Goal: Task Accomplishment & Management: Use online tool/utility

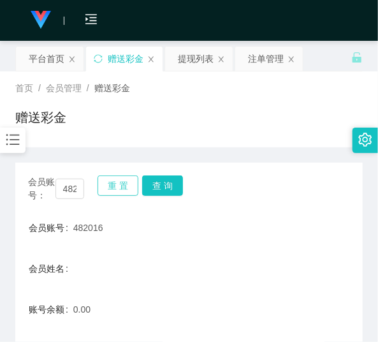
scroll to position [87, 0]
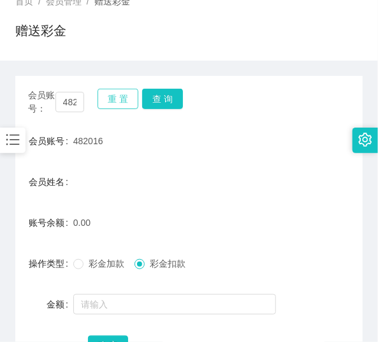
click at [137, 99] on button "重 置" at bounding box center [118, 99] width 41 height 20
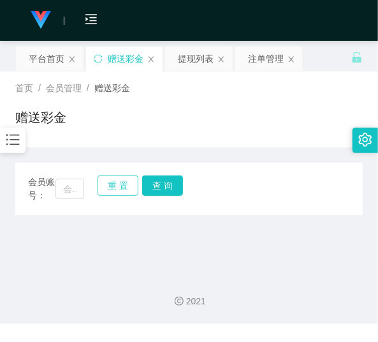
scroll to position [0, 0]
click at [72, 182] on input "text" at bounding box center [69, 189] width 29 height 20
paste input "ChongHing"
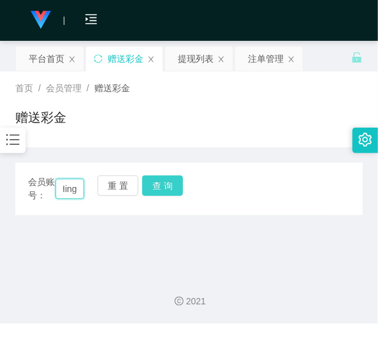
type input "ChongHing"
click at [159, 187] on button "查 询" at bounding box center [162, 185] width 41 height 20
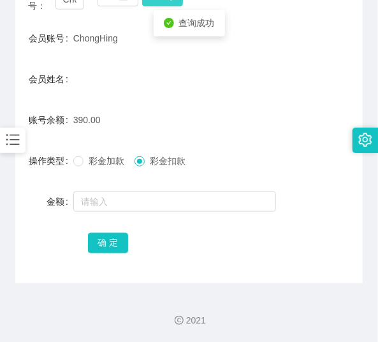
scroll to position [189, 0]
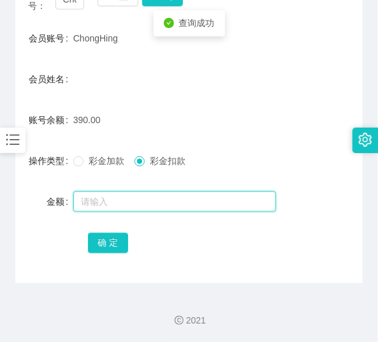
click at [120, 201] on input "text" at bounding box center [174, 201] width 203 height 20
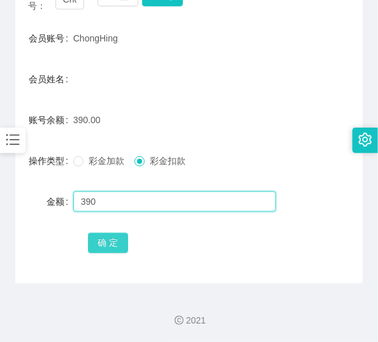
type input "390"
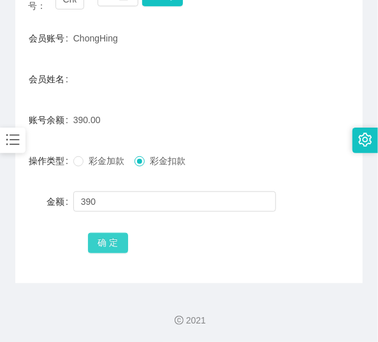
click at [119, 245] on button "确 定" at bounding box center [108, 243] width 41 height 20
click at [117, 292] on div "2021" at bounding box center [189, 312] width 378 height 59
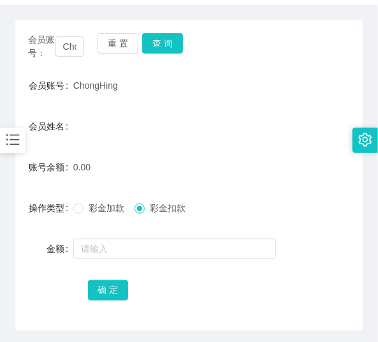
scroll to position [138, 0]
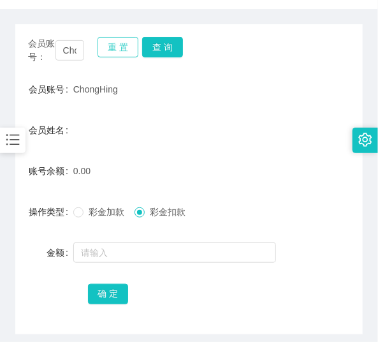
click at [117, 55] on button "重 置" at bounding box center [118, 47] width 41 height 20
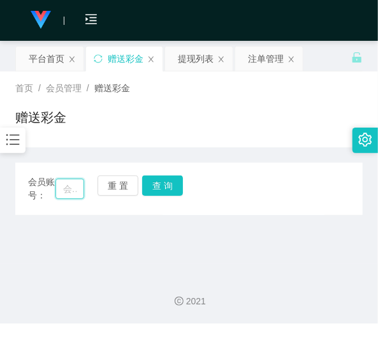
click at [73, 182] on input "text" at bounding box center [69, 189] width 29 height 20
paste input "482016"
type input "482016"
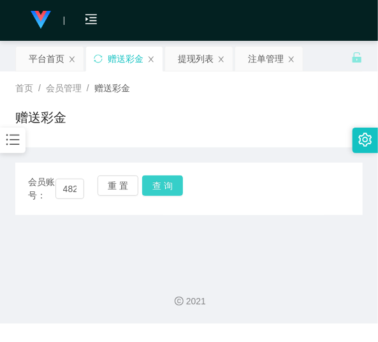
click at [154, 182] on button "查 询" at bounding box center [162, 185] width 41 height 20
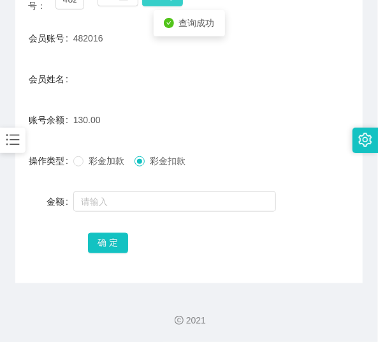
scroll to position [189, 0]
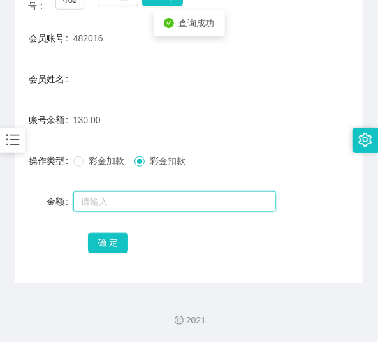
click at [148, 199] on input "text" at bounding box center [174, 201] width 203 height 20
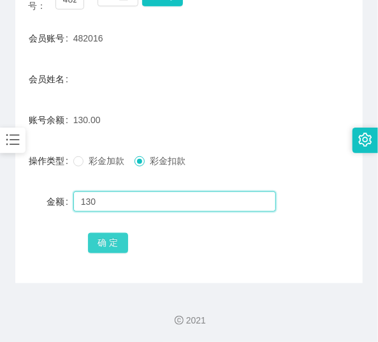
type input "130"
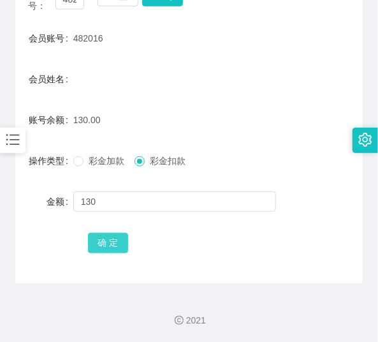
drag, startPoint x: 108, startPoint y: 245, endPoint x: 117, endPoint y: 247, distance: 9.3
click at [115, 246] on button "确 定" at bounding box center [108, 243] width 41 height 20
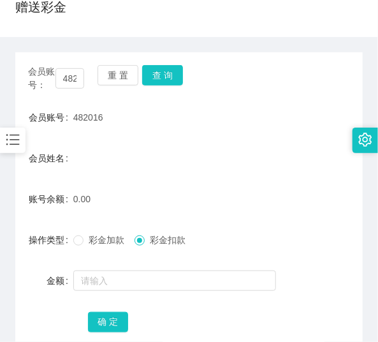
scroll to position [87, 0]
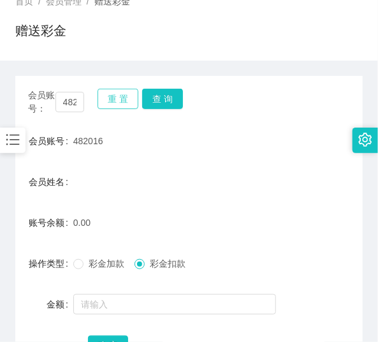
click at [115, 100] on button "重 置" at bounding box center [118, 99] width 41 height 20
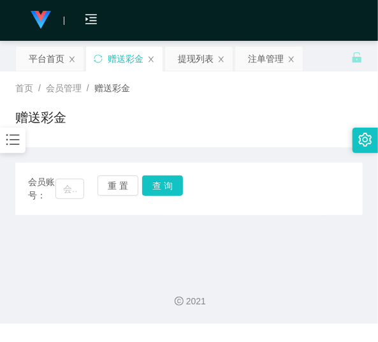
click at [115, 136] on div "赠送彩金" at bounding box center [189, 122] width 348 height 29
click at [80, 184] on input "text" at bounding box center [69, 189] width 29 height 20
paste input "5255"
type input "5255"
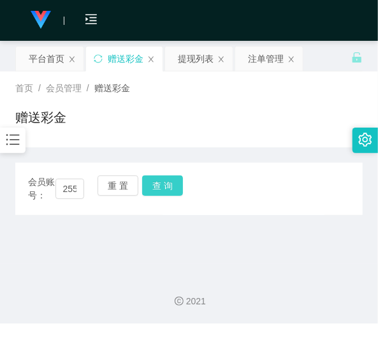
scroll to position [0, 0]
click at [150, 191] on button "查 询" at bounding box center [162, 185] width 41 height 20
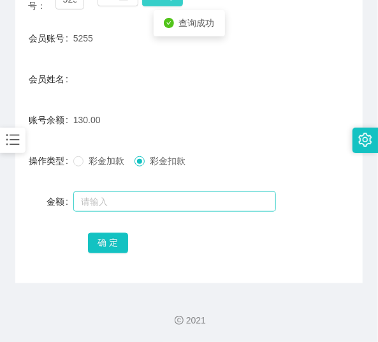
scroll to position [189, 0]
click at [149, 206] on input "text" at bounding box center [174, 201] width 203 height 20
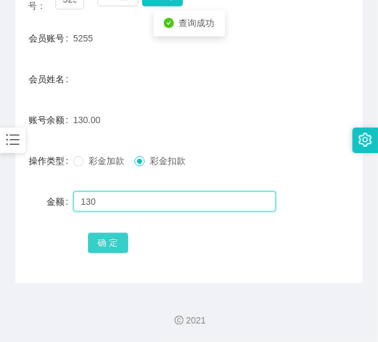
type input "130"
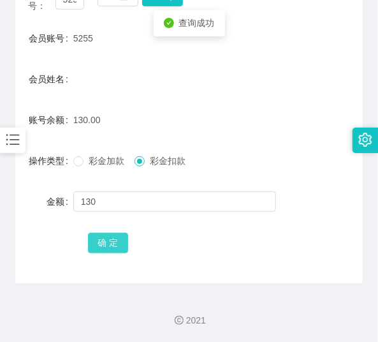
click at [119, 240] on button "确 定" at bounding box center [108, 243] width 41 height 20
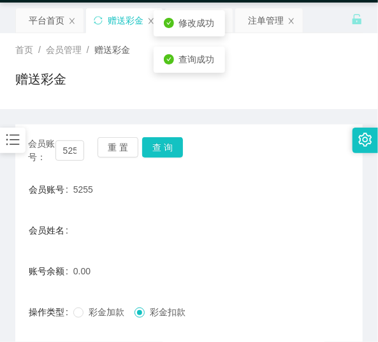
scroll to position [36, 0]
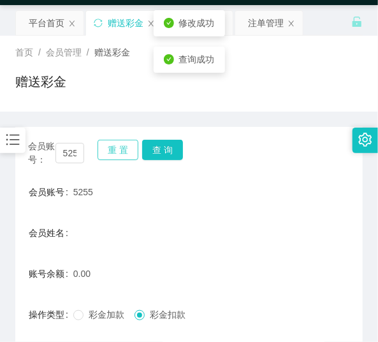
click at [115, 147] on button "重 置" at bounding box center [118, 150] width 41 height 20
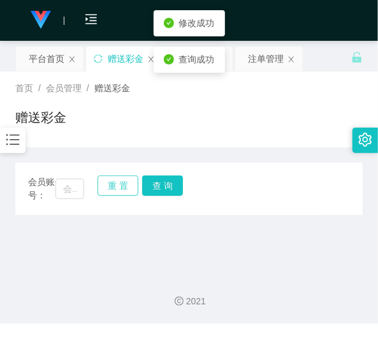
scroll to position [0, 0]
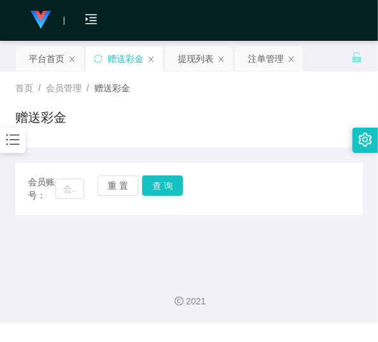
click at [84, 186] on div "会员账号： 重 置 查 询" at bounding box center [189, 188] width 348 height 27
click at [78, 189] on input "text" at bounding box center [69, 189] width 29 height 20
paste input "Stephlim"
type input "Stephlim"
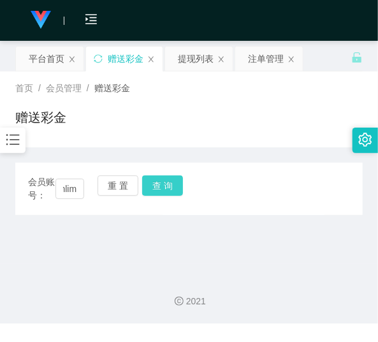
click at [166, 189] on button "查 询" at bounding box center [162, 185] width 41 height 20
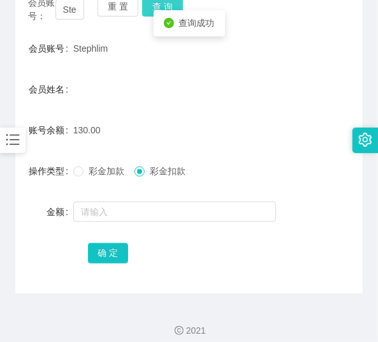
scroll to position [189, 0]
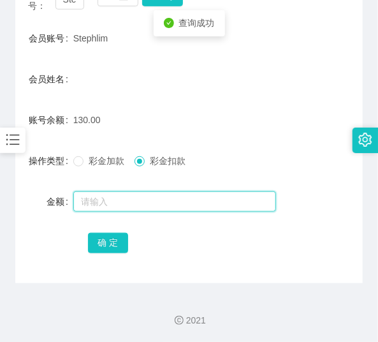
click at [164, 193] on input "text" at bounding box center [174, 201] width 203 height 20
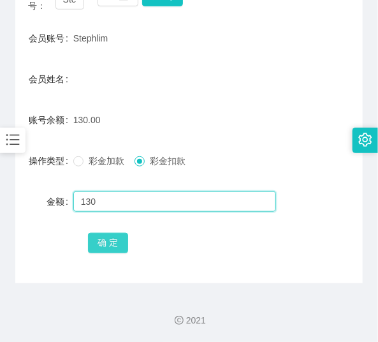
type input "130"
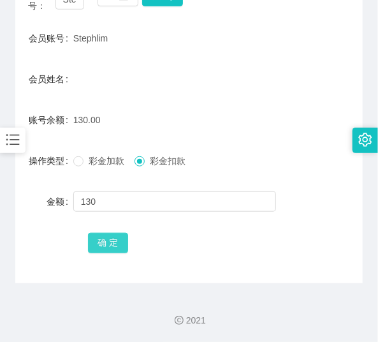
click at [105, 236] on button "确 定" at bounding box center [108, 243] width 41 height 20
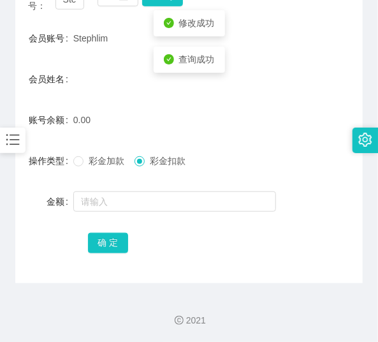
click at [131, 135] on form "会员账号 Stephlim 会员姓名 账号余额 0.00 操作类型 彩金加款 彩金扣款 金额 确 定" at bounding box center [189, 141] width 348 height 230
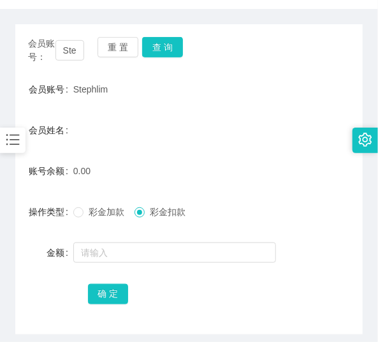
scroll to position [138, 0]
click at [112, 51] on button "重 置" at bounding box center [118, 47] width 41 height 20
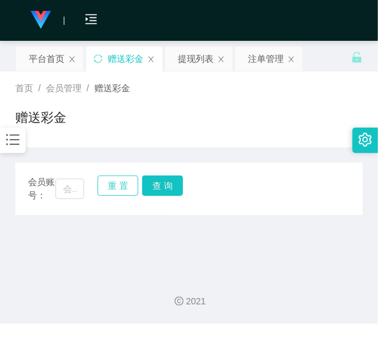
scroll to position [0, 0]
click at [72, 188] on input "text" at bounding box center [69, 189] width 29 height 20
paste input "110223"
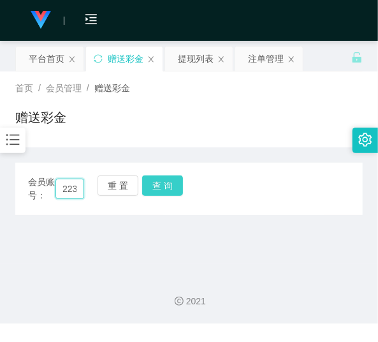
type input "110223"
click at [157, 186] on button "查 询" at bounding box center [162, 185] width 41 height 20
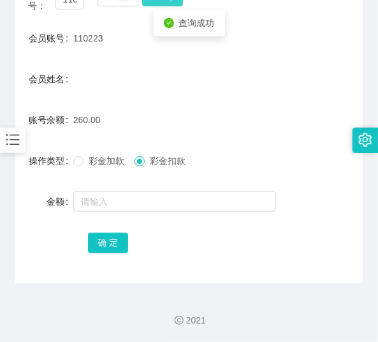
scroll to position [189, 0]
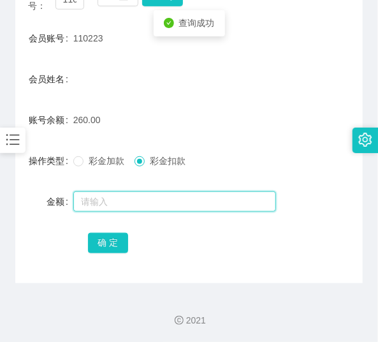
click at [131, 193] on input "text" at bounding box center [174, 201] width 203 height 20
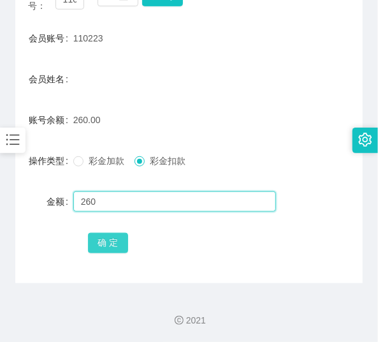
type input "260"
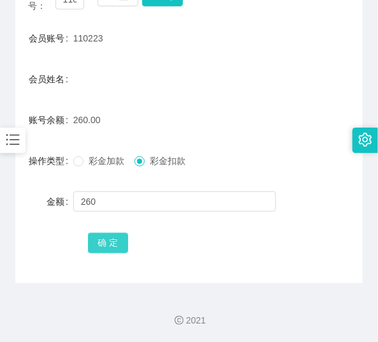
click at [122, 247] on button "确 定" at bounding box center [108, 243] width 41 height 20
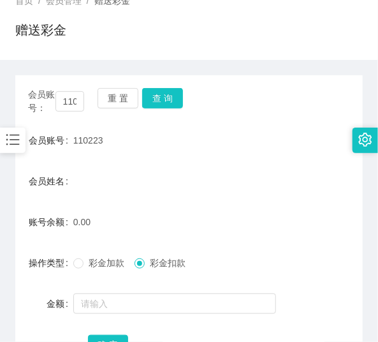
scroll to position [87, 0]
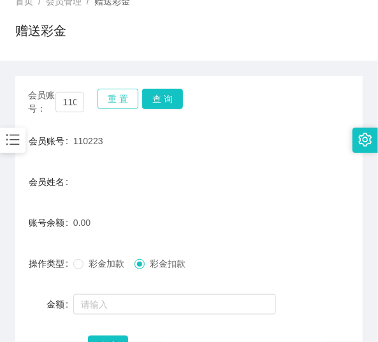
click at [120, 89] on button "重 置" at bounding box center [118, 99] width 41 height 20
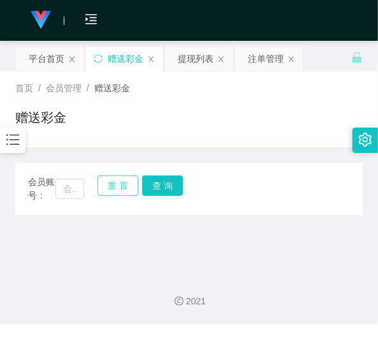
scroll to position [0, 0]
click at [72, 185] on input "text" at bounding box center [69, 189] width 29 height 20
paste input "4567890"
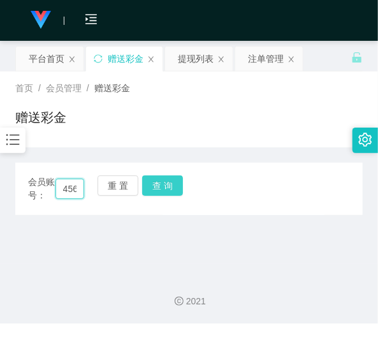
scroll to position [0, 20]
type input "4567890"
click at [176, 181] on button "查 询" at bounding box center [162, 185] width 41 height 20
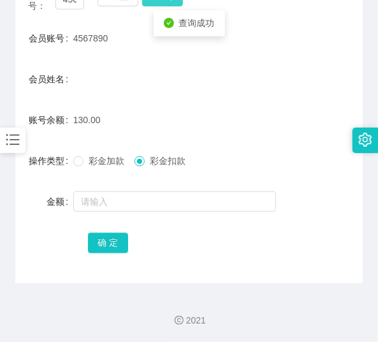
scroll to position [189, 0]
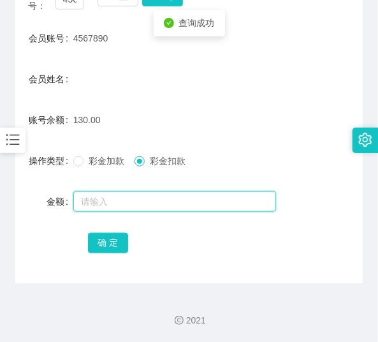
click at [151, 193] on input "text" at bounding box center [174, 201] width 203 height 20
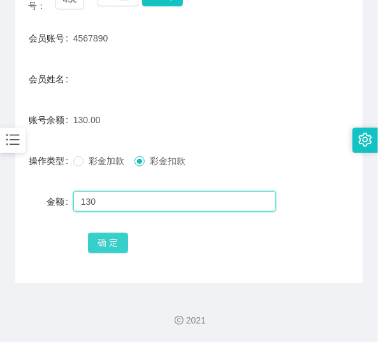
type input "130"
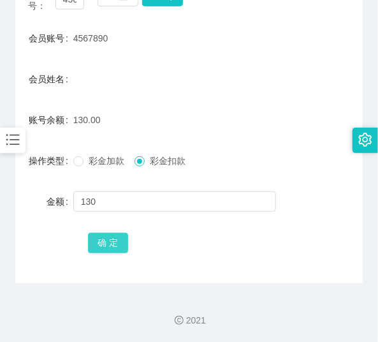
click at [105, 245] on button "确 定" at bounding box center [108, 243] width 41 height 20
